Goal: Information Seeking & Learning: Learn about a topic

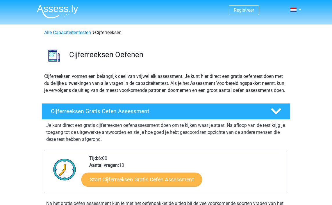
scroll to position [29, 0]
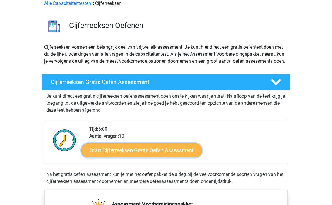
click at [146, 156] on link "Start Cijferreeksen Gratis Oefen Assessment" at bounding box center [141, 150] width 121 height 14
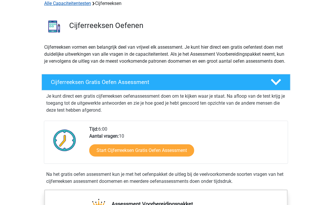
click at [74, 3] on link "Alle Capaciteitentesten" at bounding box center [67, 4] width 47 height 6
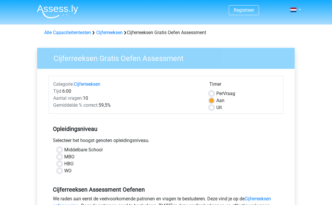
drag, startPoint x: 60, startPoint y: 163, endPoint x: 76, endPoint y: 161, distance: 15.8
click at [64, 163] on label "HBO" at bounding box center [68, 163] width 9 height 7
click at [61, 163] on input "HBO" at bounding box center [59, 163] width 5 height 6
radio input "true"
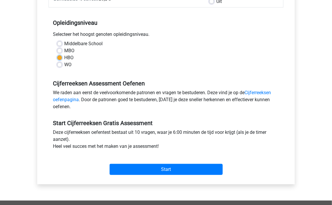
scroll to position [116, 0]
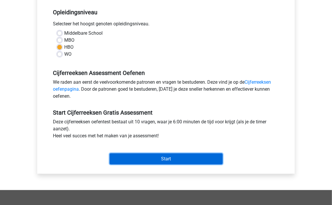
click at [163, 160] on input "Start" at bounding box center [166, 158] width 113 height 11
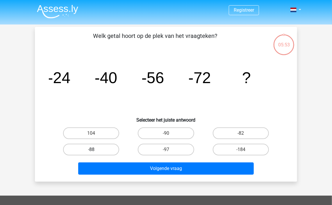
click at [100, 150] on label "-88" at bounding box center [91, 149] width 56 height 12
click at [95, 150] on input "-88" at bounding box center [93, 151] width 4 height 4
radio input "true"
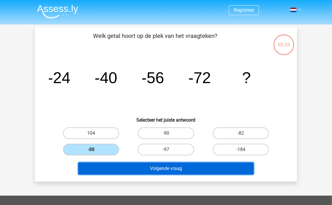
click at [144, 166] on button "Volgende vraag" at bounding box center [166, 168] width 176 height 12
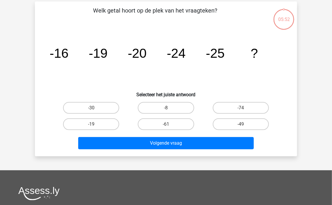
scroll to position [27, 0]
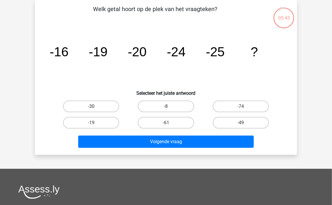
click at [99, 108] on label "-30" at bounding box center [91, 106] width 56 height 12
click at [95, 108] on input "-30" at bounding box center [93, 108] width 4 height 4
radio input "true"
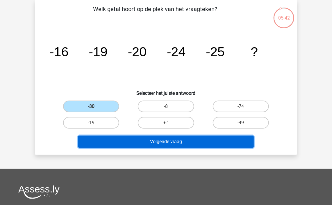
click at [145, 139] on button "Volgende vraag" at bounding box center [166, 141] width 176 height 12
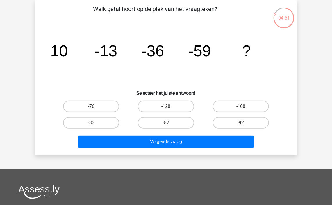
click at [170, 123] on input "-82" at bounding box center [168, 124] width 4 height 4
radio input "true"
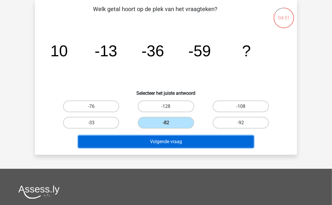
click at [175, 142] on button "Volgende vraag" at bounding box center [166, 141] width 176 height 12
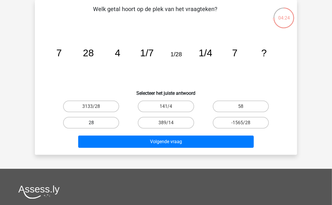
click at [90, 122] on label "28" at bounding box center [91, 123] width 56 height 12
click at [91, 122] on input "28" at bounding box center [93, 124] width 4 height 4
radio input "true"
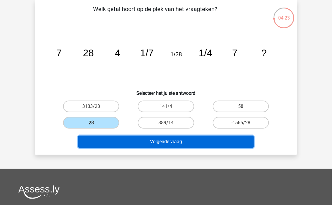
click at [141, 139] on button "Volgende vraag" at bounding box center [166, 141] width 176 height 12
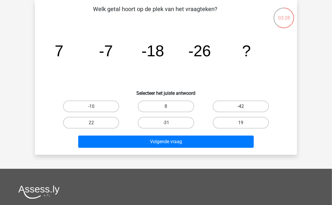
click at [239, 104] on label "-42" at bounding box center [241, 106] width 56 height 12
click at [241, 106] on input "-42" at bounding box center [243, 108] width 4 height 4
radio input "true"
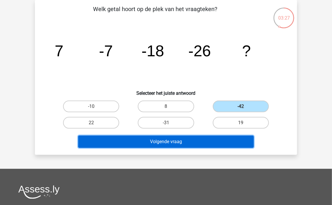
click at [182, 141] on button "Volgende vraag" at bounding box center [166, 141] width 176 height 12
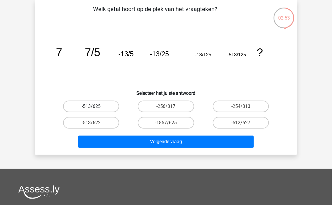
click at [96, 104] on label "-513/625" at bounding box center [91, 106] width 56 height 12
click at [95, 106] on input "-513/625" at bounding box center [93, 108] width 4 height 4
radio input "true"
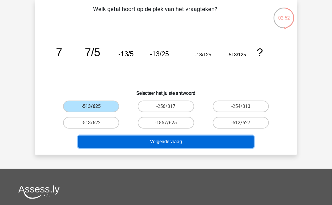
click at [154, 138] on button "Volgende vraag" at bounding box center [166, 141] width 176 height 12
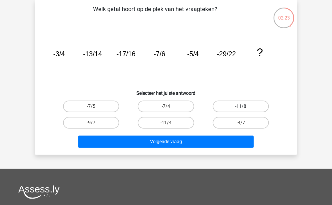
click at [236, 109] on label "-11/8" at bounding box center [241, 106] width 56 height 12
click at [241, 109] on input "-11/8" at bounding box center [243, 108] width 4 height 4
radio input "true"
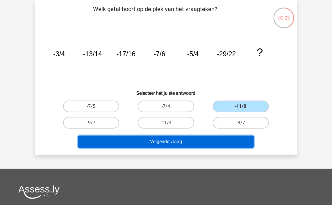
click at [187, 143] on button "Volgende vraag" at bounding box center [166, 141] width 176 height 12
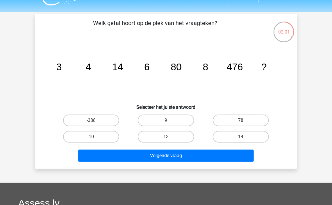
scroll to position [0, 0]
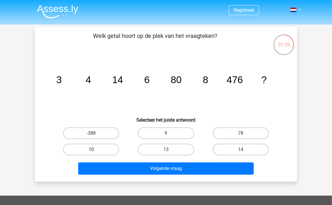
click at [91, 146] on label "10" at bounding box center [91, 149] width 56 height 12
click at [91, 149] on input "10" at bounding box center [93, 151] width 4 height 4
radio input "true"
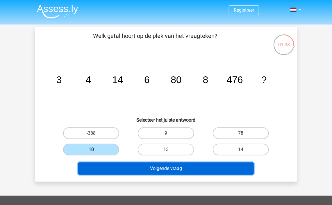
click at [135, 169] on button "Volgende vraag" at bounding box center [166, 168] width 176 height 12
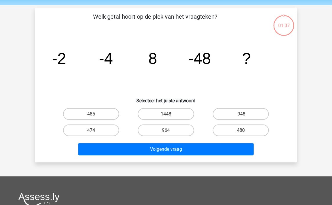
scroll to position [27, 0]
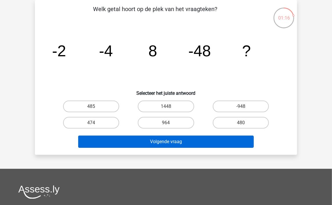
drag, startPoint x: 99, startPoint y: 121, endPoint x: 148, endPoint y: 140, distance: 52.1
click at [99, 121] on label "474" at bounding box center [91, 123] width 56 height 12
click at [95, 122] on input "474" at bounding box center [93, 124] width 4 height 4
radio input "true"
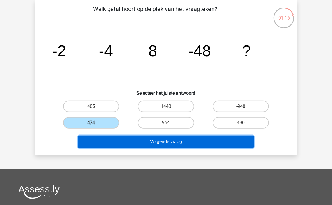
click at [154, 139] on button "Volgende vraag" at bounding box center [166, 141] width 176 height 12
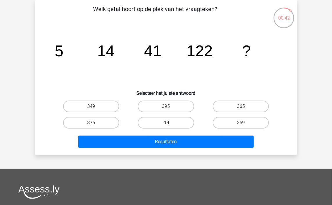
click at [178, 121] on label "-14" at bounding box center [166, 123] width 56 height 12
click at [170, 122] on input "-14" at bounding box center [168, 124] width 4 height 4
radio input "true"
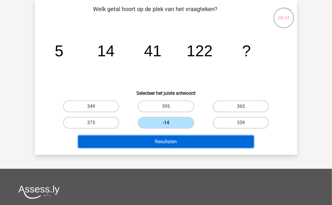
click at [185, 139] on button "Resultaten" at bounding box center [166, 141] width 176 height 12
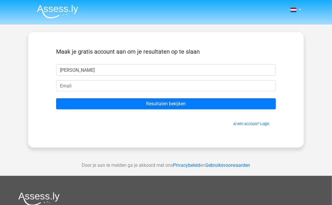
type input "patrick"
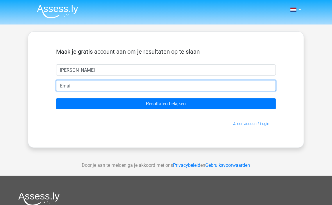
click at [146, 83] on input "email" at bounding box center [166, 85] width 220 height 11
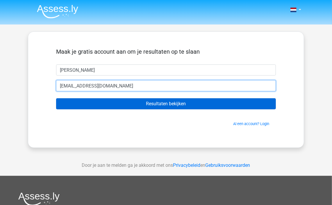
type input "pgeway@gmail.com"
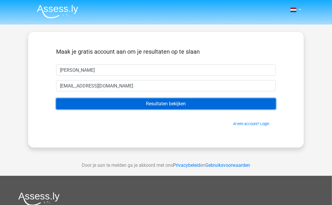
click at [187, 103] on input "Resultaten bekijken" at bounding box center [166, 103] width 220 height 11
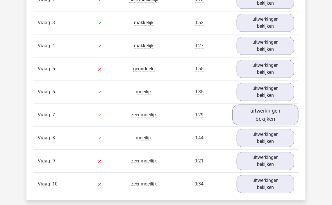
scroll to position [524, 0]
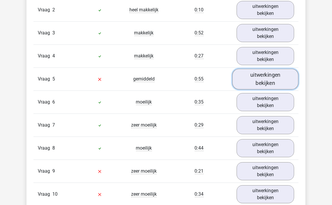
click at [265, 78] on link "uitwerkingen bekijken" at bounding box center [265, 78] width 66 height 21
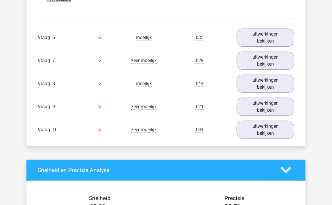
scroll to position [960, 0]
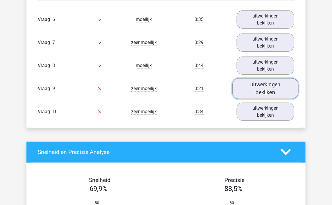
click at [258, 86] on link "uitwerkingen bekijken" at bounding box center [265, 88] width 66 height 21
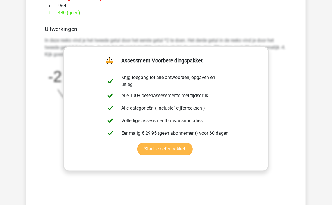
scroll to position [1251, 0]
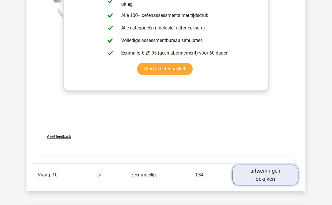
click at [257, 171] on link "uitwerkingen bekijken" at bounding box center [265, 174] width 66 height 21
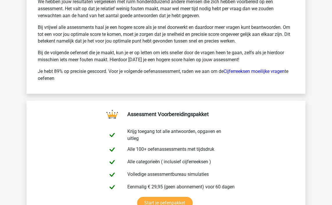
scroll to position [1978, 0]
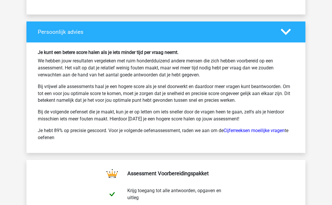
click at [282, 29] on polygon at bounding box center [286, 32] width 10 height 6
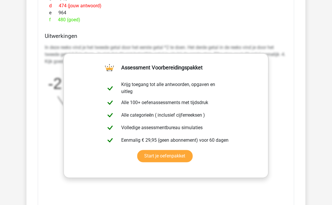
scroll to position [1135, 0]
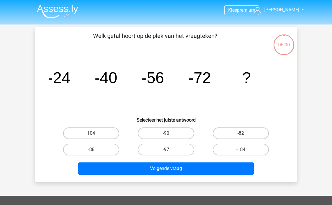
scroll to position [27, 0]
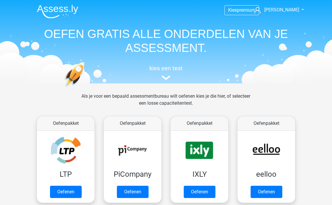
scroll to position [247, 0]
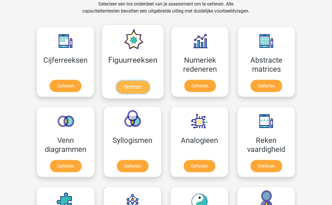
click at [134, 83] on link "Oefenen" at bounding box center [132, 87] width 33 height 13
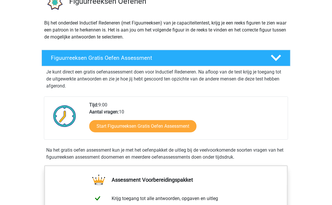
scroll to position [58, 0]
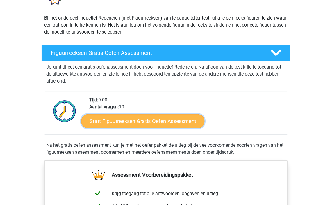
click at [159, 120] on link "Start Figuurreeksen Gratis Oefen Assessment" at bounding box center [142, 121] width 123 height 14
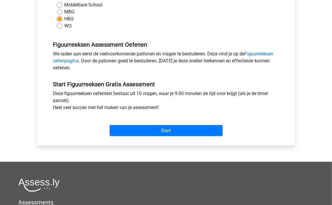
scroll to position [145, 0]
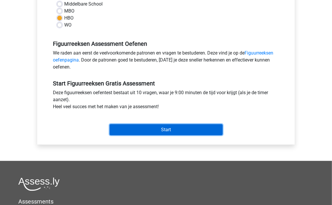
click at [157, 131] on input "Start" at bounding box center [166, 129] width 113 height 11
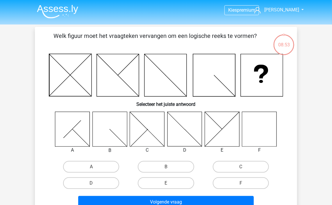
click at [262, 130] on icon at bounding box center [259, 128] width 35 height 35
drag, startPoint x: 243, startPoint y: 180, endPoint x: 238, endPoint y: 170, distance: 10.8
click at [244, 180] on label "F" at bounding box center [241, 183] width 56 height 12
click at [244, 183] on input "F" at bounding box center [243, 185] width 4 height 4
radio input "true"
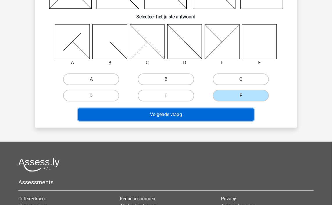
click at [191, 113] on button "Volgende vraag" at bounding box center [166, 114] width 176 height 12
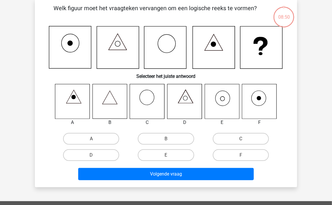
scroll to position [27, 0]
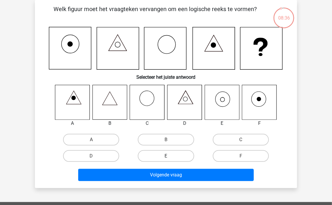
click at [171, 157] on label "E" at bounding box center [166, 156] width 56 height 12
click at [170, 157] on input "E" at bounding box center [168, 158] width 4 height 4
radio input "true"
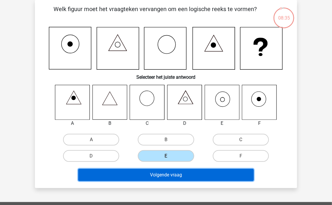
click at [184, 175] on button "Volgende vraag" at bounding box center [166, 174] width 176 height 12
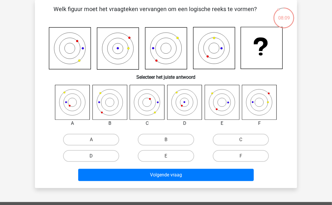
drag, startPoint x: 85, startPoint y: 137, endPoint x: 108, endPoint y: 150, distance: 27.0
click at [86, 137] on label "A" at bounding box center [91, 140] width 56 height 12
click at [91, 139] on input "A" at bounding box center [93, 141] width 4 height 4
radio input "true"
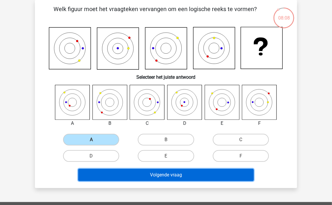
click at [168, 173] on button "Volgende vraag" at bounding box center [166, 174] width 176 height 12
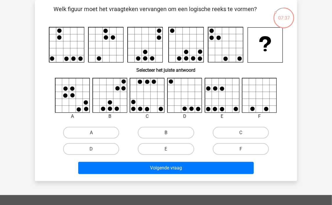
drag, startPoint x: 174, startPoint y: 130, endPoint x: 171, endPoint y: 141, distance: 11.4
click at [173, 131] on label "B" at bounding box center [166, 133] width 56 height 12
click at [170, 132] on input "B" at bounding box center [168, 134] width 4 height 4
radio input "true"
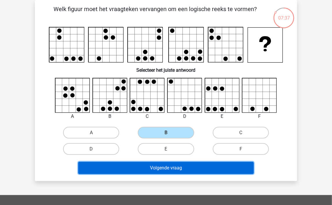
click at [176, 167] on button "Volgende vraag" at bounding box center [166, 167] width 176 height 12
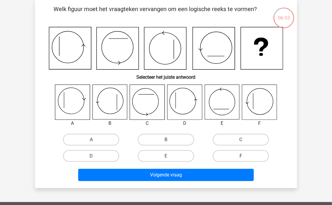
click at [236, 154] on label "F" at bounding box center [241, 156] width 56 height 12
click at [241, 156] on input "F" at bounding box center [243, 158] width 4 height 4
radio input "true"
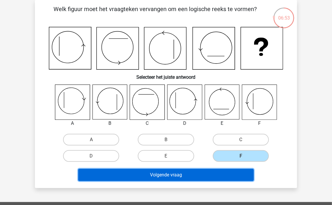
click at [206, 174] on button "Volgende vraag" at bounding box center [166, 174] width 176 height 12
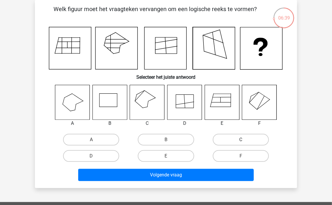
click at [236, 138] on label "C" at bounding box center [241, 140] width 56 height 12
click at [241, 139] on input "C" at bounding box center [243, 141] width 4 height 4
radio input "true"
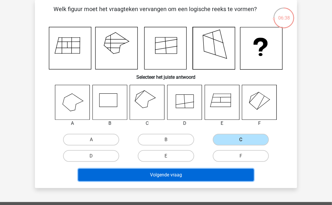
click at [177, 174] on button "Volgende vraag" at bounding box center [166, 174] width 176 height 12
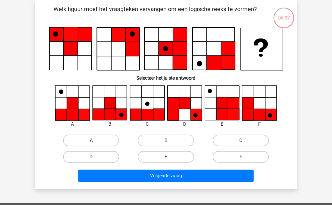
drag, startPoint x: 174, startPoint y: 139, endPoint x: 185, endPoint y: 153, distance: 17.8
click at [174, 139] on label "B" at bounding box center [166, 140] width 56 height 12
click at [170, 140] on input "B" at bounding box center [168, 142] width 4 height 4
radio input "true"
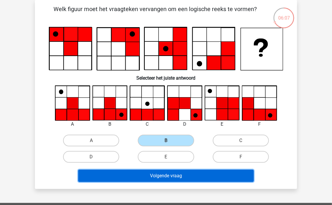
click at [192, 176] on button "Volgende vraag" at bounding box center [166, 175] width 176 height 12
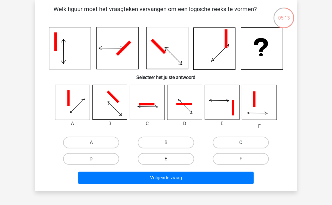
click at [249, 142] on label "C" at bounding box center [241, 142] width 56 height 12
click at [245, 142] on input "C" at bounding box center [243, 144] width 4 height 4
radio input "true"
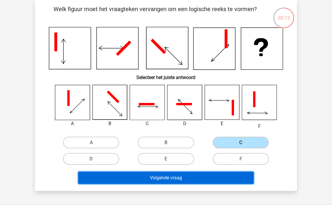
click at [169, 175] on button "Volgende vraag" at bounding box center [166, 177] width 176 height 12
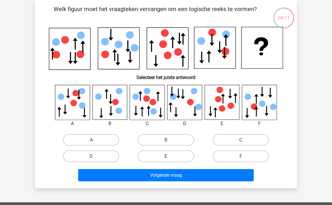
click at [156, 155] on label "E" at bounding box center [166, 156] width 56 height 12
click at [166, 156] on input "E" at bounding box center [168, 158] width 4 height 4
radio input "true"
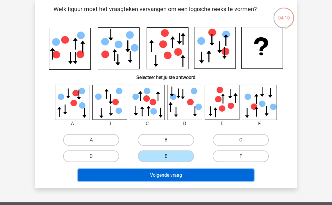
click at [168, 175] on button "Volgende vraag" at bounding box center [166, 175] width 176 height 12
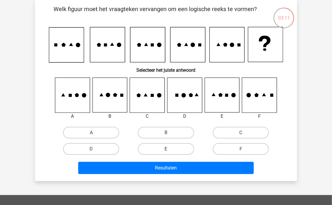
click at [163, 150] on label "E" at bounding box center [166, 149] width 56 height 12
click at [166, 150] on input "E" at bounding box center [168, 151] width 4 height 4
radio input "true"
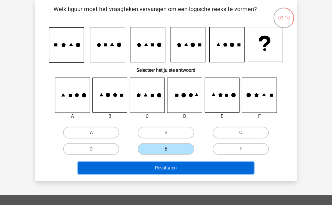
click at [171, 165] on button "Resultaten" at bounding box center [166, 167] width 176 height 12
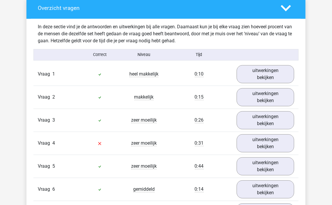
scroll to position [465, 0]
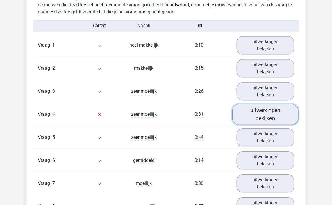
click at [251, 113] on link "uitwerkingen bekijken" at bounding box center [265, 114] width 66 height 21
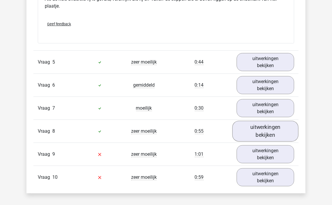
scroll to position [902, 0]
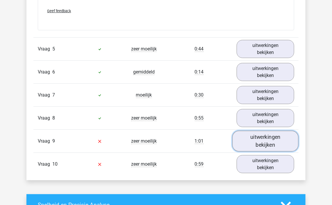
click at [262, 142] on link "uitwerkingen bekijken" at bounding box center [265, 141] width 66 height 21
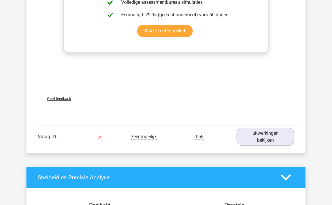
scroll to position [1455, 0]
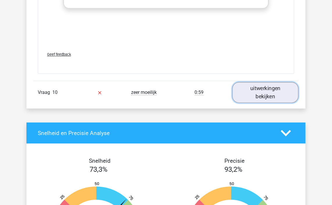
click at [266, 93] on link "uitwerkingen bekijken" at bounding box center [265, 92] width 66 height 21
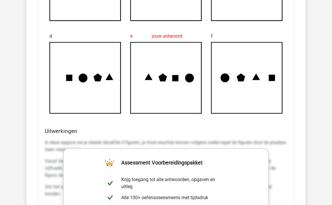
scroll to position [1716, 0]
